Goal: Task Accomplishment & Management: Use online tool/utility

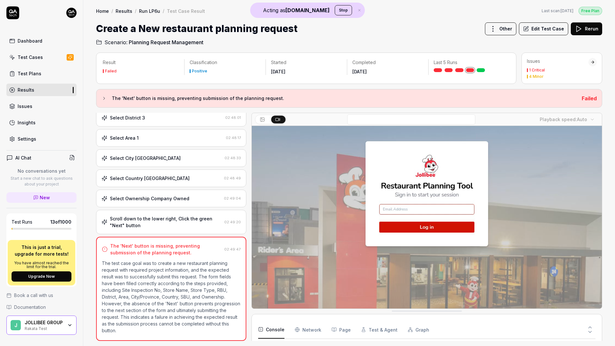
scroll to position [111, 0]
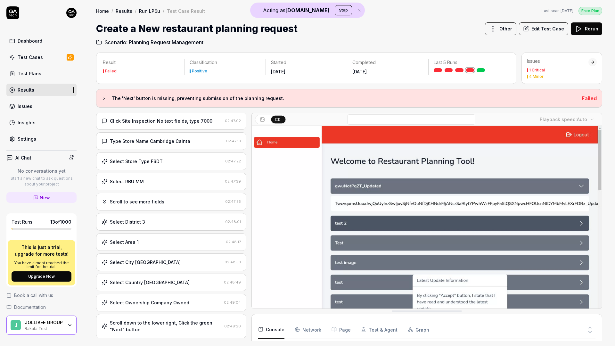
click at [64, 296] on div "JOLLIBEE GROUP Rakata Test" at bounding box center [46, 325] width 43 height 11
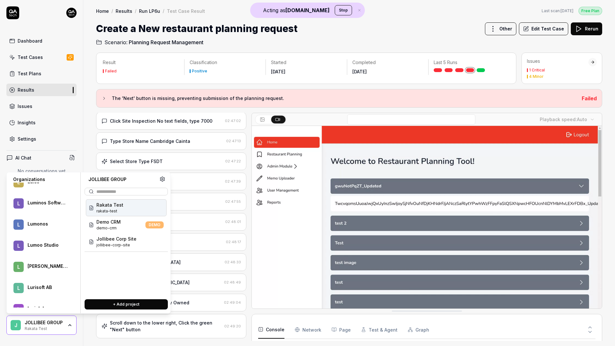
scroll to position [24702, 0]
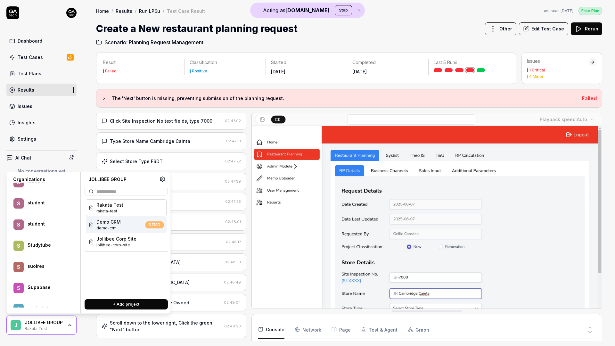
click at [38, 246] on div "Studytube" at bounding box center [48, 245] width 40 height 6
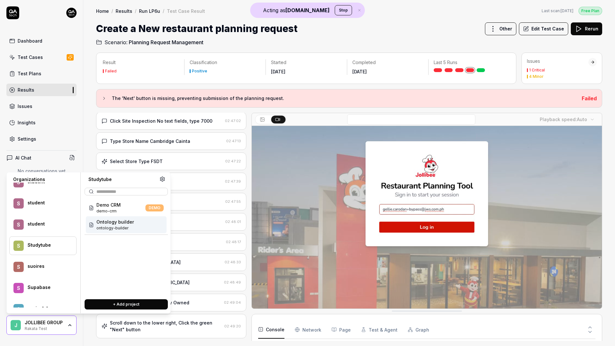
click at [115, 224] on span "Ontology builder" at bounding box center [114, 221] width 37 height 7
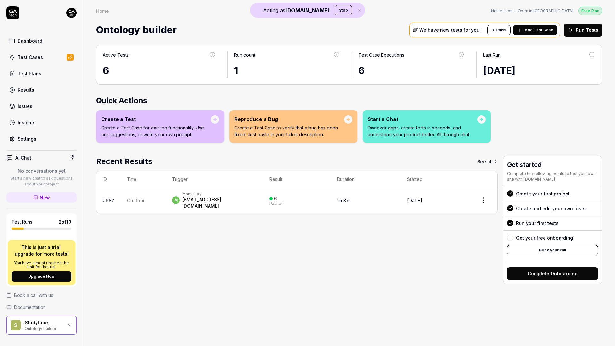
click at [428, 32] on icon at bounding box center [519, 30] width 5 height 5
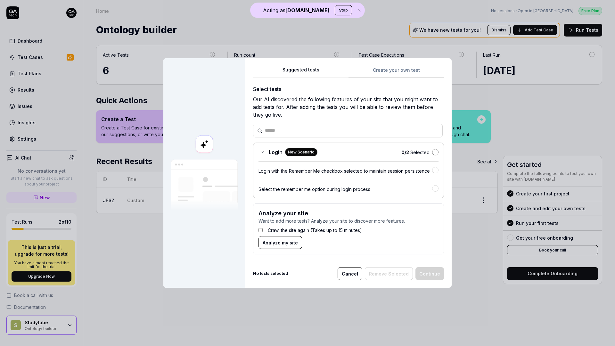
click at [428, 151] on button "button" at bounding box center [435, 152] width 6 height 6
click at [428, 275] on button "Continue" at bounding box center [429, 273] width 29 height 13
click at [290, 244] on span "Analyze my site" at bounding box center [280, 242] width 35 height 7
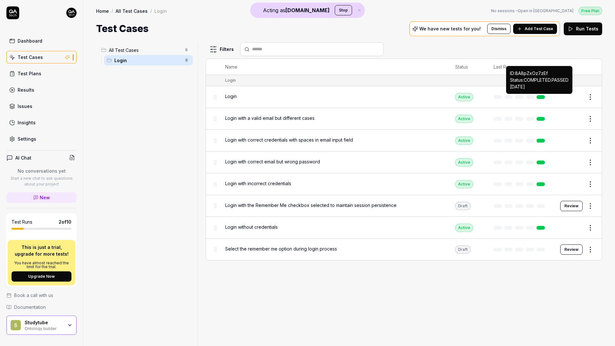
click at [428, 96] on link at bounding box center [540, 97] width 8 height 4
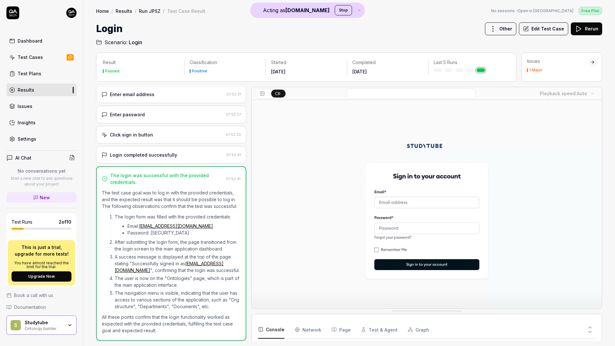
scroll to position [19, 0]
click at [186, 153] on div "Login completed successfully 07:52:41" at bounding box center [171, 155] width 150 height 18
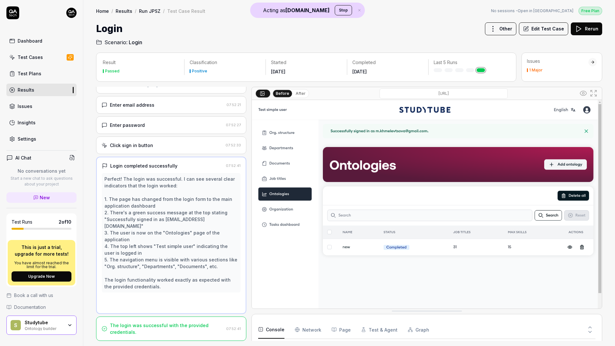
scroll to position [0, 0]
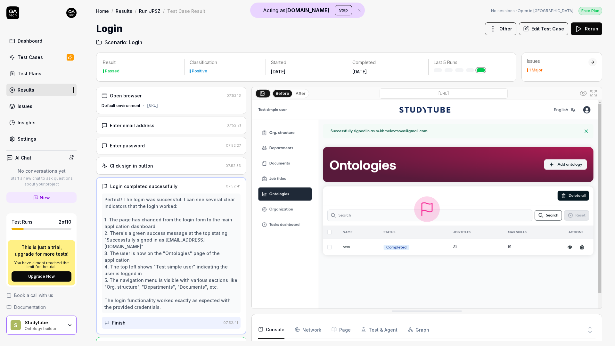
click at [155, 149] on div "Enter password [SECURITY_DATA]" at bounding box center [171, 146] width 150 height 18
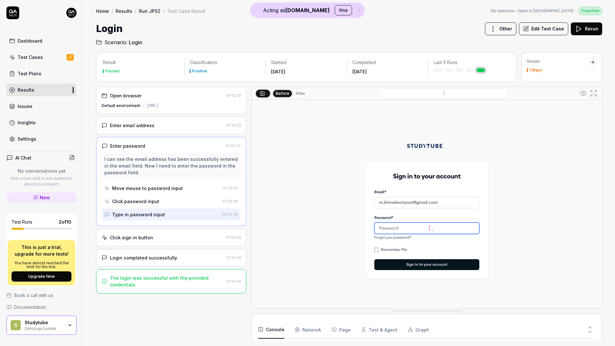
click at [142, 237] on div "Click sign in button" at bounding box center [131, 237] width 43 height 7
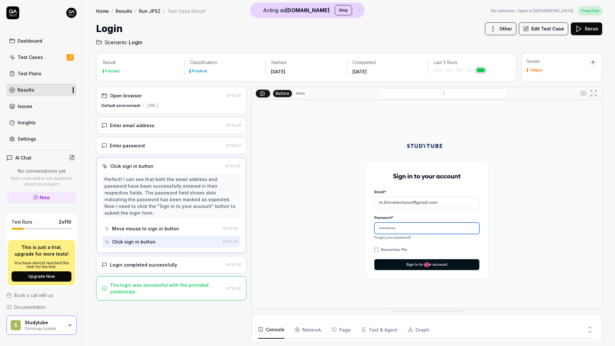
click at [150, 276] on div "The login was successful with the provided credentials. 07:52:41" at bounding box center [171, 288] width 150 height 24
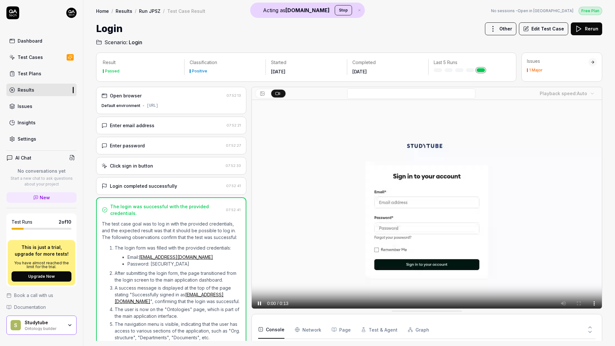
scroll to position [38, 0]
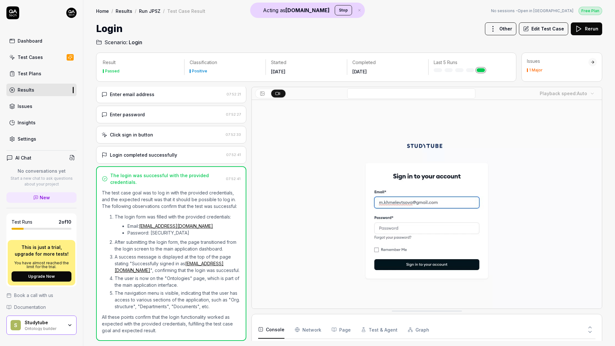
click at [144, 151] on div "Login completed successfully" at bounding box center [143, 154] width 67 height 7
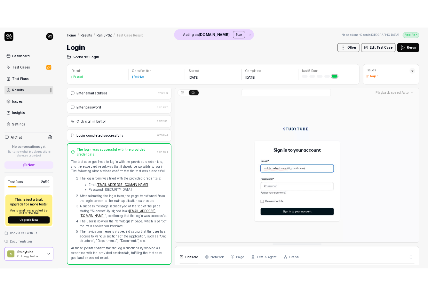
scroll to position [0, 0]
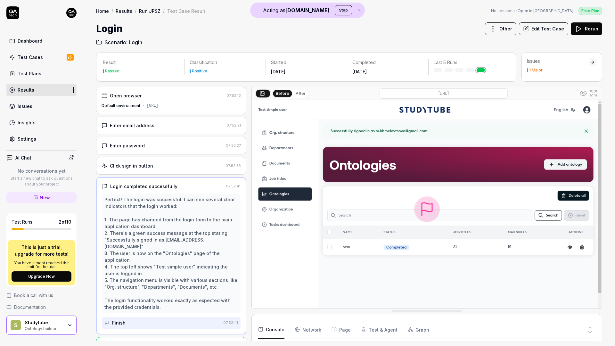
click at [39, 44] on link "Dashboard" at bounding box center [41, 41] width 70 height 12
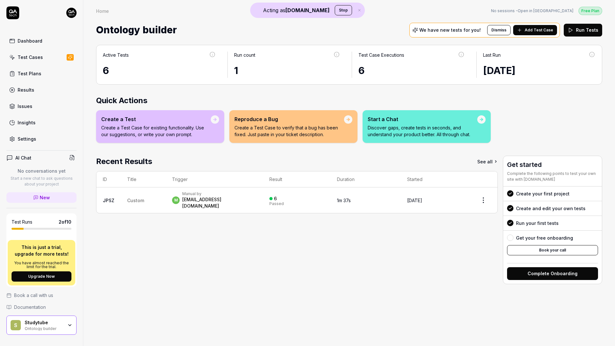
click at [428, 33] on button "Add Test Case" at bounding box center [535, 30] width 44 height 10
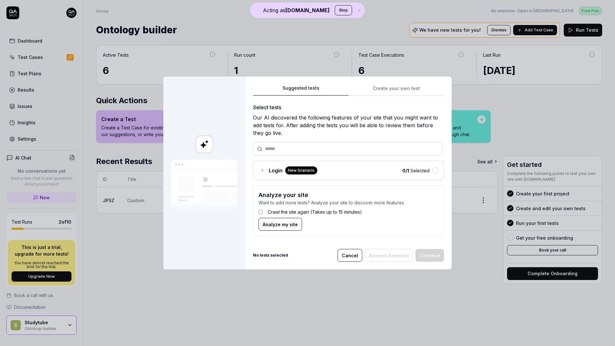
click at [265, 172] on div "Login New Scenario" at bounding box center [287, 170] width 59 height 8
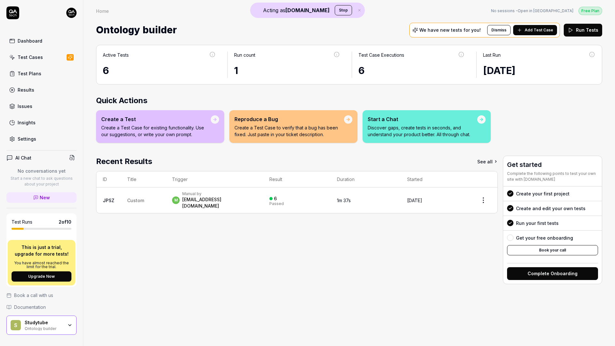
click at [37, 56] on div "Test Cases" at bounding box center [30, 57] width 25 height 7
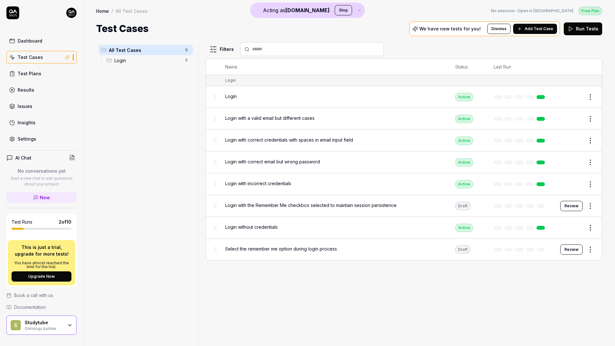
click at [428, 10] on link "No sessions - Open in [GEOGRAPHIC_DATA]" at bounding box center [532, 11] width 82 height 6
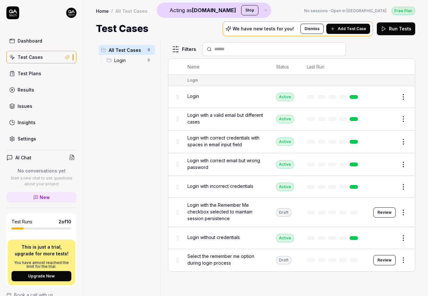
click at [346, 21] on div "We have new tests for you! Dismiss Add Test Case" at bounding box center [298, 28] width 151 height 15
click at [346, 27] on span "Add Test Case" at bounding box center [352, 29] width 29 height 6
click at [30, 40] on div "Dashboard" at bounding box center [30, 40] width 25 height 7
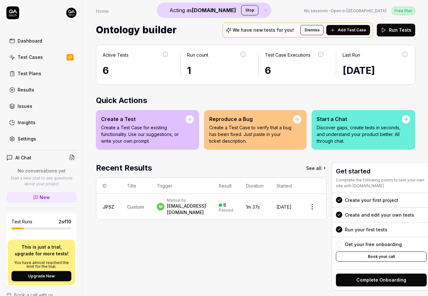
click at [350, 28] on span "Add Test Case" at bounding box center [352, 30] width 29 height 6
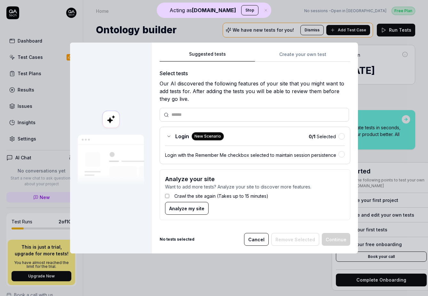
click at [175, 208] on span "Analyze my site" at bounding box center [186, 208] width 35 height 7
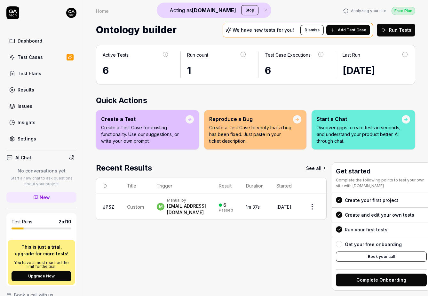
click at [174, 206] on div "[EMAIL_ADDRESS][DOMAIN_NAME]" at bounding box center [186, 209] width 39 height 13
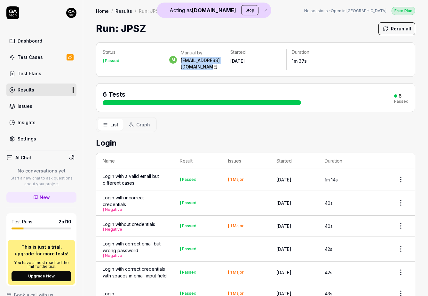
drag, startPoint x: 180, startPoint y: 61, endPoint x: 247, endPoint y: 62, distance: 66.9
click at [220, 62] on div "m Manual by [EMAIL_ADDRESS][DOMAIN_NAME]" at bounding box center [194, 60] width 51 height 20
drag, startPoint x: 248, startPoint y: 61, endPoint x: 180, endPoint y: 61, distance: 67.9
click at [180, 61] on div "m Manual by [EMAIL_ADDRESS][DOMAIN_NAME]" at bounding box center [194, 59] width 61 height 21
copy div "[EMAIL_ADDRESS][DOMAIN_NAME]"
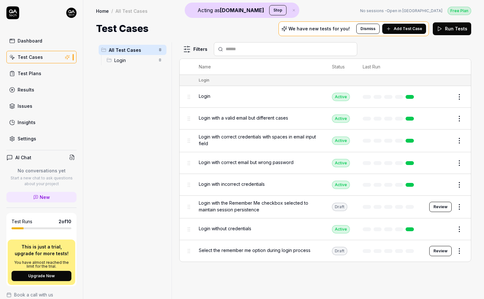
click at [402, 31] on span "Add Test Case" at bounding box center [408, 29] width 29 height 6
